Goal: Browse casually

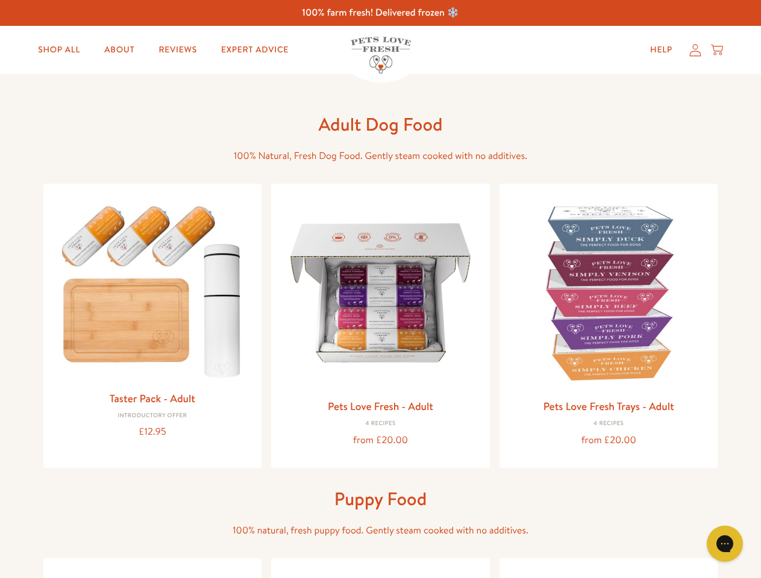
click at [725, 544] on icon "Open gorgias live chat" at bounding box center [724, 543] width 11 height 11
